Goal: Find specific page/section: Find specific page/section

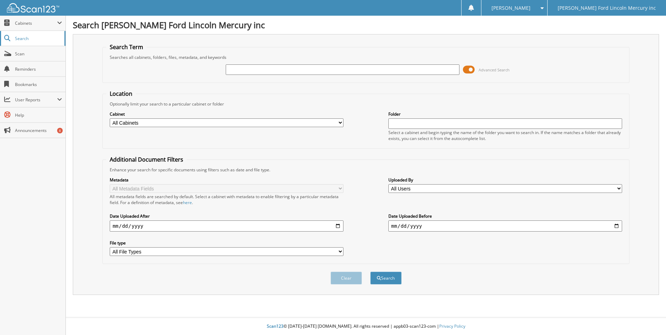
click at [24, 41] on link "Search" at bounding box center [32, 38] width 65 height 15
click at [28, 22] on span "Cabinets" at bounding box center [36, 23] width 42 height 6
click at [296, 72] on input "text" at bounding box center [343, 69] width 234 height 10
type input "2572156"
click at [370, 272] on button "Search" at bounding box center [385, 278] width 31 height 13
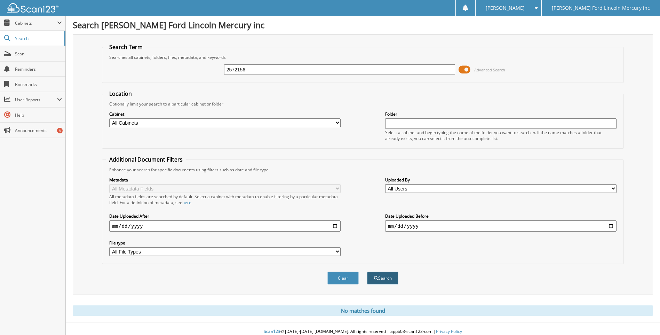
click at [392, 276] on button "Search" at bounding box center [382, 278] width 31 height 13
click at [32, 26] on span "Cabinets" at bounding box center [32, 23] width 65 height 15
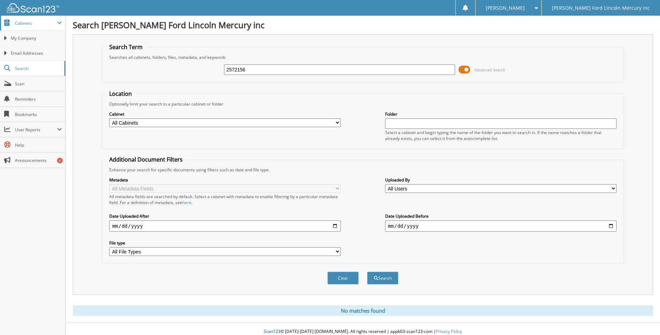
click at [26, 26] on span "Cabinets" at bounding box center [32, 23] width 65 height 15
drag, startPoint x: 20, startPoint y: 20, endPoint x: 24, endPoint y: 26, distance: 7.2
click at [21, 20] on span "Cabinets" at bounding box center [36, 23] width 42 height 6
click at [27, 40] on span "My Company" at bounding box center [36, 38] width 51 height 6
